Goal: Transaction & Acquisition: Book appointment/travel/reservation

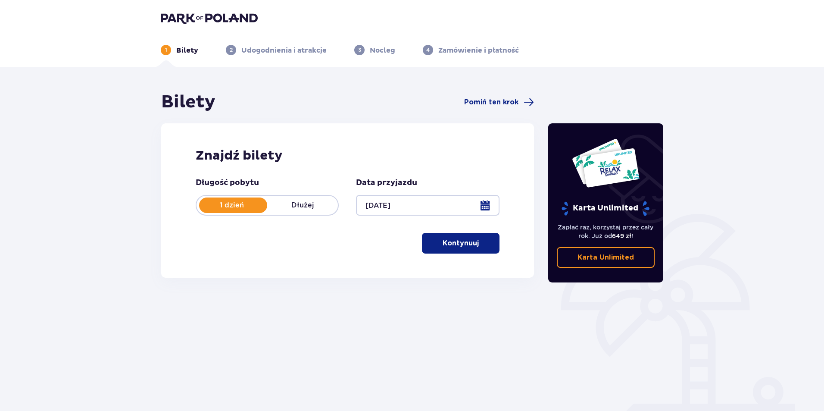
click at [431, 236] on button "Kontynuuj" at bounding box center [461, 243] width 78 height 21
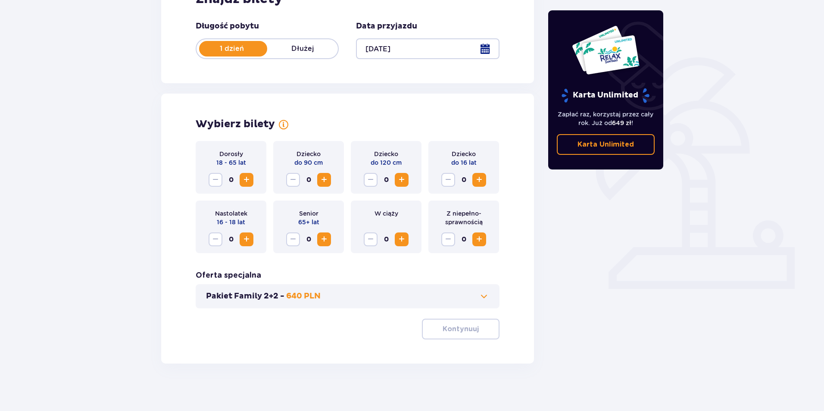
scroll to position [161, 0]
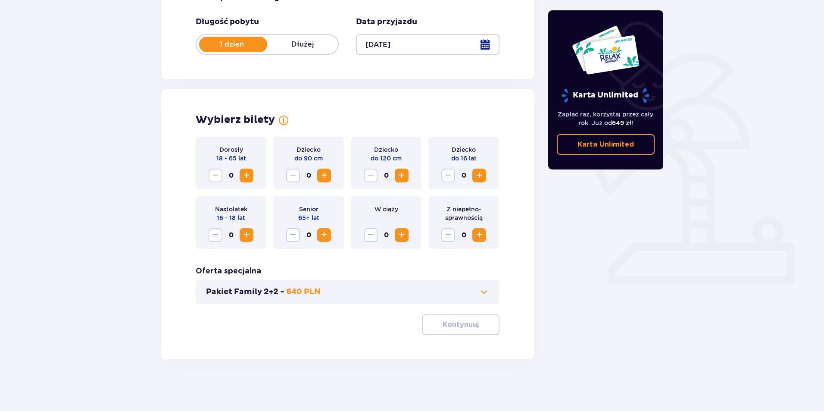
click at [255, 175] on div "Dorosły 18 - 65 lat 0" at bounding box center [231, 163] width 71 height 53
click at [248, 177] on span "Zwiększ" at bounding box center [246, 175] width 10 height 10
click at [456, 327] on p "Kontynuuj" at bounding box center [461, 324] width 36 height 9
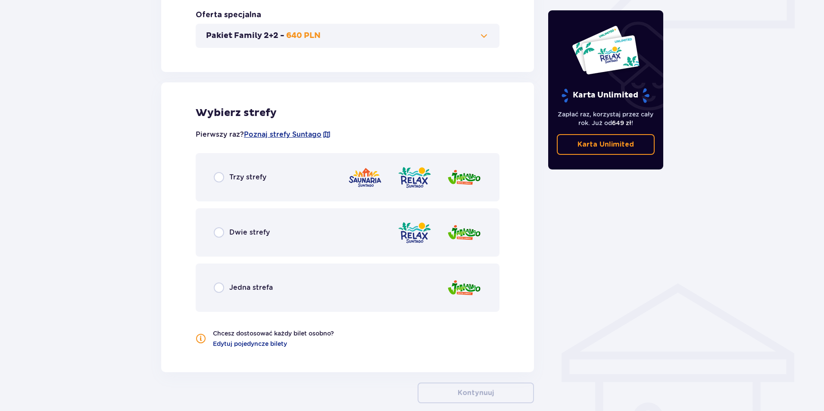
scroll to position [375, 0]
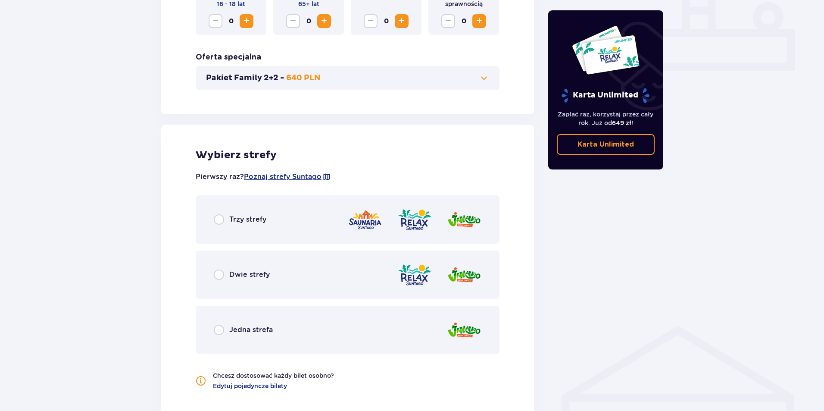
click at [319, 285] on div "Dwie strefy" at bounding box center [348, 274] width 304 height 48
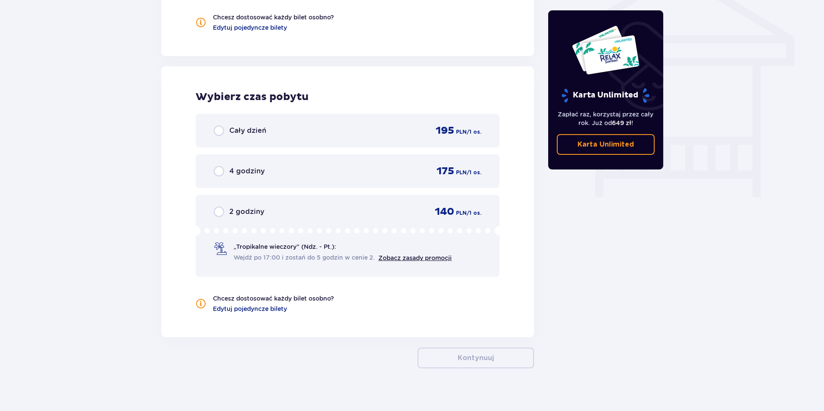
scroll to position [742, 0]
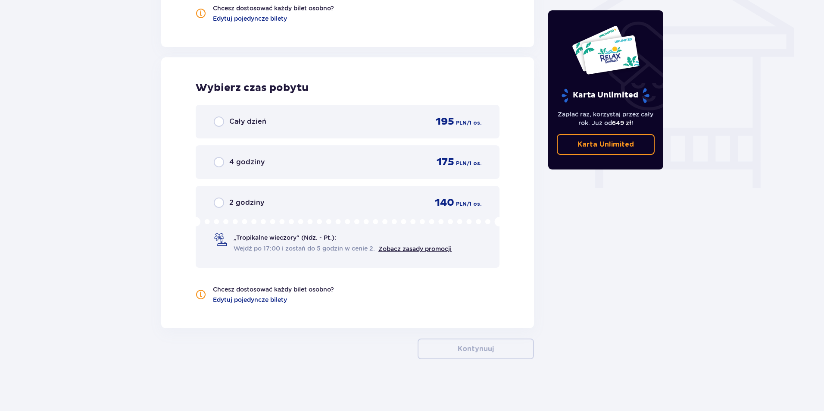
click at [413, 116] on div "Cały dzień 195 PLN / 1 os." at bounding box center [348, 121] width 268 height 13
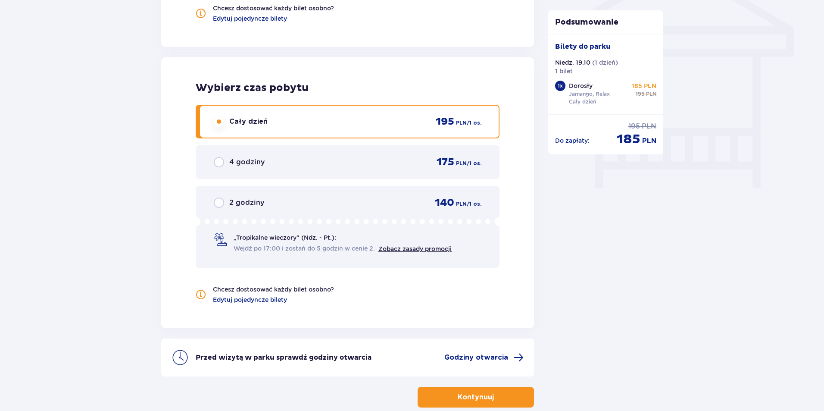
click at [494, 390] on button "Kontynuuj" at bounding box center [476, 397] width 116 height 21
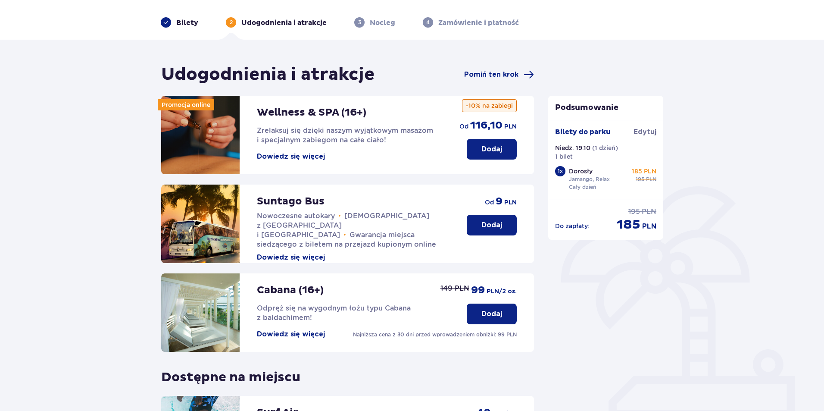
scroll to position [43, 0]
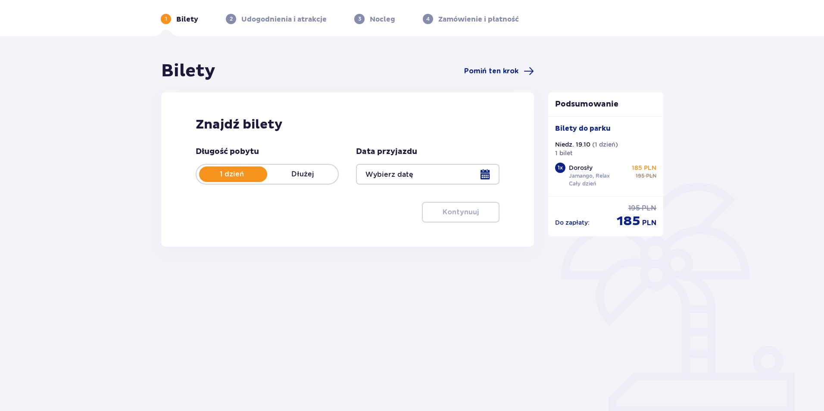
type input "19.10.25"
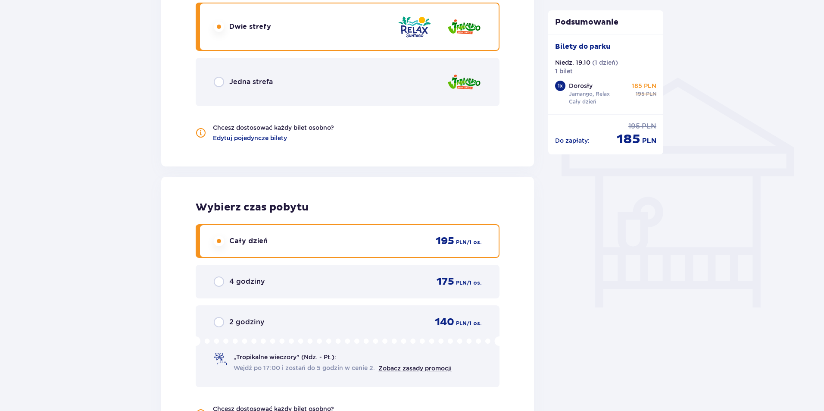
scroll to position [690, 0]
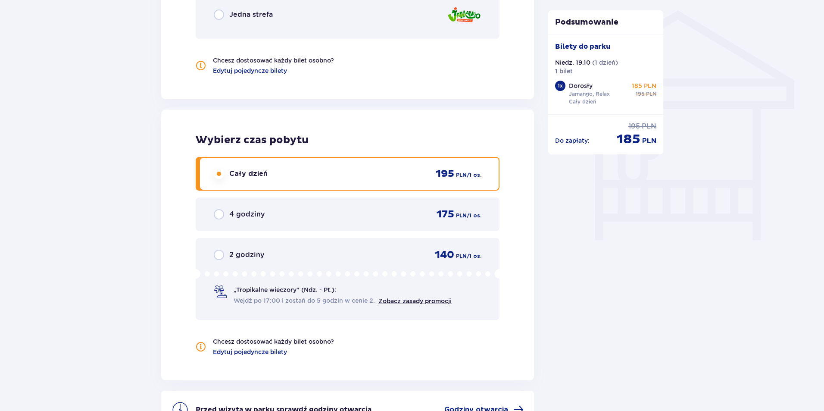
click at [301, 175] on div "Cały dzień 195 PLN / 1 os." at bounding box center [348, 173] width 268 height 13
click at [297, 303] on span "Wejdź po 17:00 i zostań do 5 godzin w cenie 2." at bounding box center [304, 300] width 141 height 9
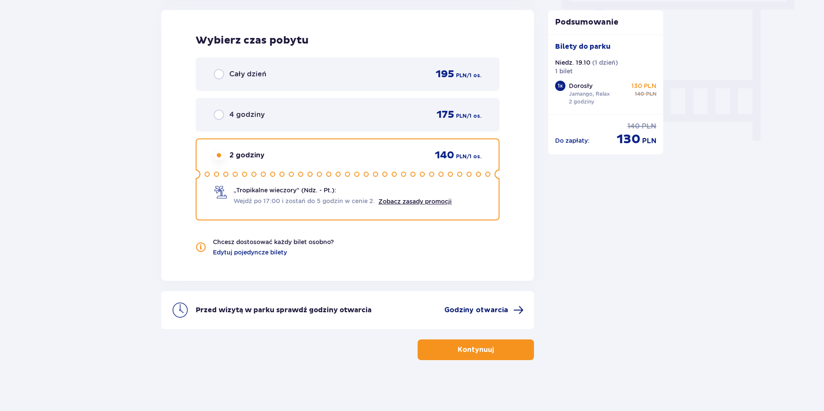
scroll to position [790, 0]
click at [508, 354] on button "Kontynuuj" at bounding box center [476, 348] width 116 height 21
